Goal: Task Accomplishment & Management: Manage account settings

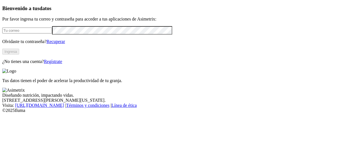
type input "[PERSON_NAME][EMAIL_ADDRESS][PERSON_NAME][DOMAIN_NAME]"
click at [57, 64] on div "Bienvenido a tus datos Por favor ingresa tu correo y contraseña para acceder a …" at bounding box center [179, 34] width 354 height 59
click at [19, 55] on button "Ingresa" at bounding box center [10, 52] width 17 height 6
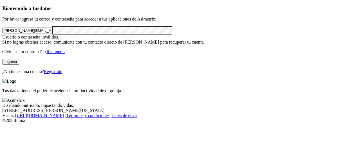
click at [19, 65] on button "Ingresa" at bounding box center [10, 62] width 17 height 6
click at [65, 54] on link "Recuperar" at bounding box center [55, 51] width 19 height 5
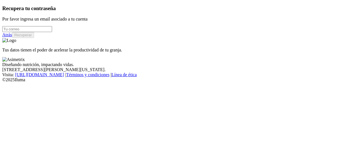
click at [48, 32] on input "email" at bounding box center [27, 29] width 50 height 6
type input "alvaro.martinez@grupobios.co"
click at [34, 38] on button "Recuperar" at bounding box center [23, 35] width 22 height 6
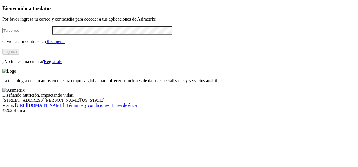
type input "[PERSON_NAME][EMAIL_ADDRESS][PERSON_NAME][DOMAIN_NAME]"
click at [19, 55] on button "Ingresa" at bounding box center [10, 52] width 17 height 6
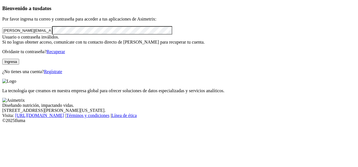
click at [9, 74] on div "Bienvenido a tus datos Por favor ingresa tu correo y contraseña para acceder a …" at bounding box center [179, 39] width 354 height 69
click at [19, 65] on button "Ingresa" at bounding box center [10, 62] width 17 height 6
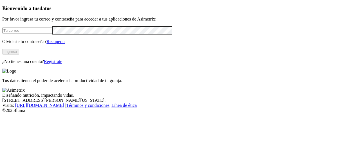
type input "[PERSON_NAME][EMAIL_ADDRESS][PERSON_NAME][DOMAIN_NAME]"
click at [21, 64] on div "Bienvenido a tus datos Por favor ingresa tu correo y contraseña para acceder a …" at bounding box center [179, 34] width 354 height 59
click at [19, 55] on button "Ingresa" at bounding box center [10, 52] width 17 height 6
